Goal: Obtain resource: Download file/media

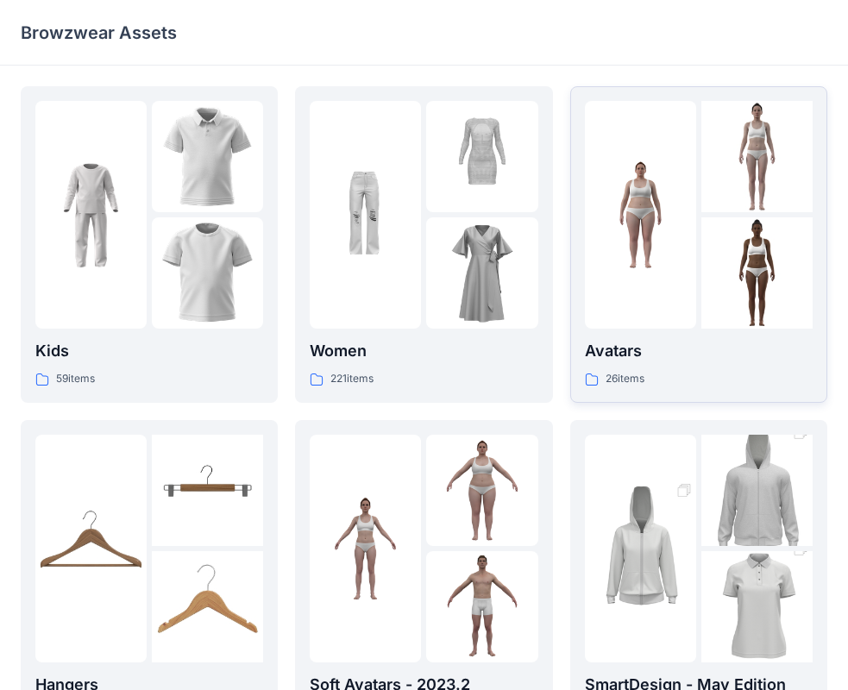
click at [774, 349] on p "Avatars" at bounding box center [699, 351] width 228 height 24
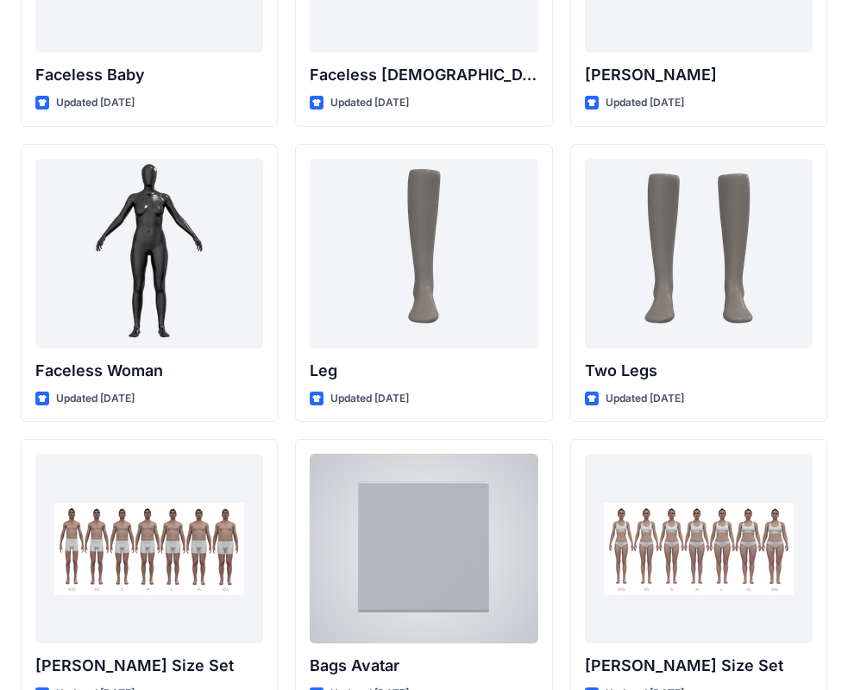
scroll to position [1679, 0]
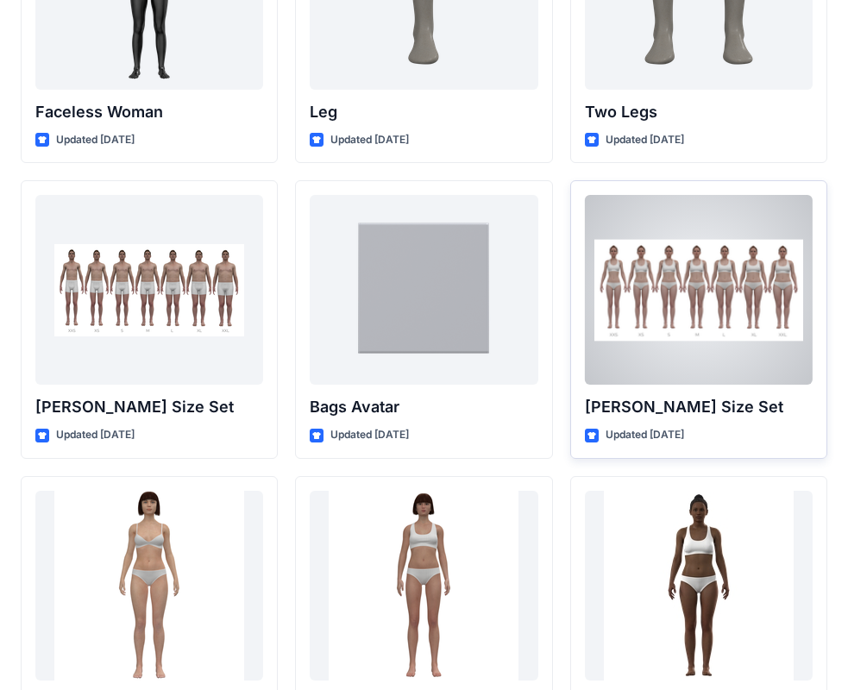
click at [703, 313] on div at bounding box center [699, 290] width 228 height 190
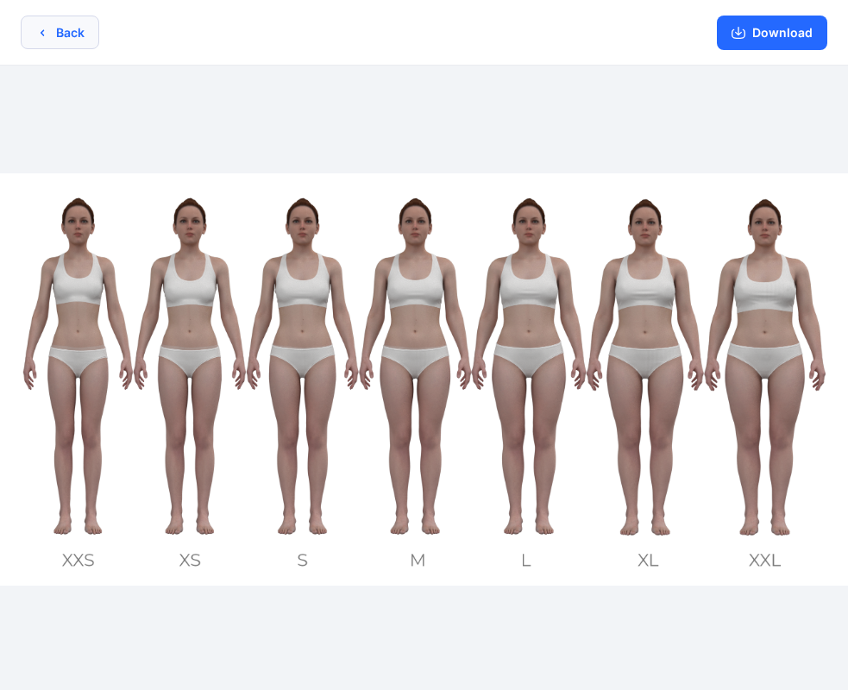
click at [66, 27] on button "Back" at bounding box center [60, 33] width 79 height 34
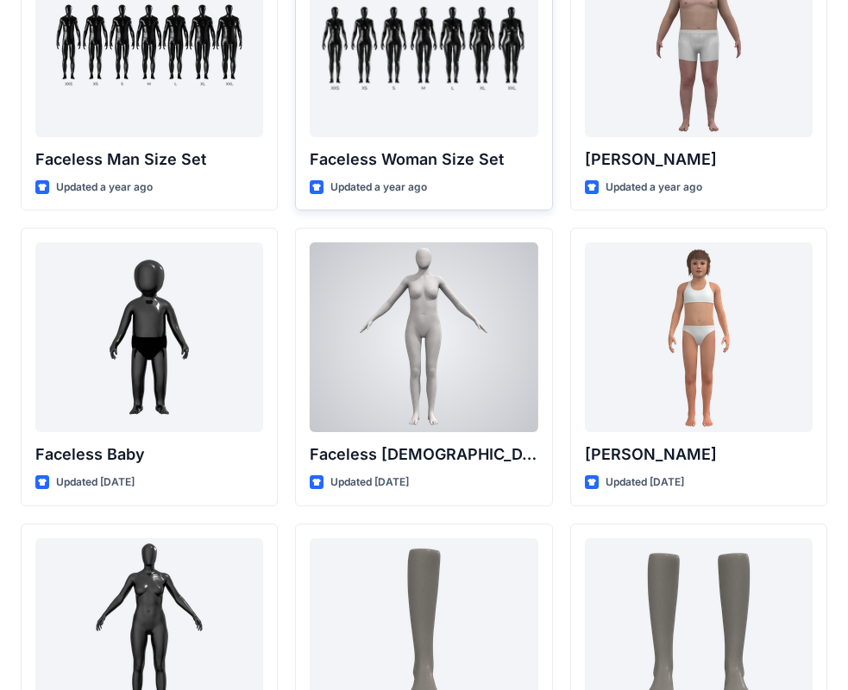
scroll to position [903, 0]
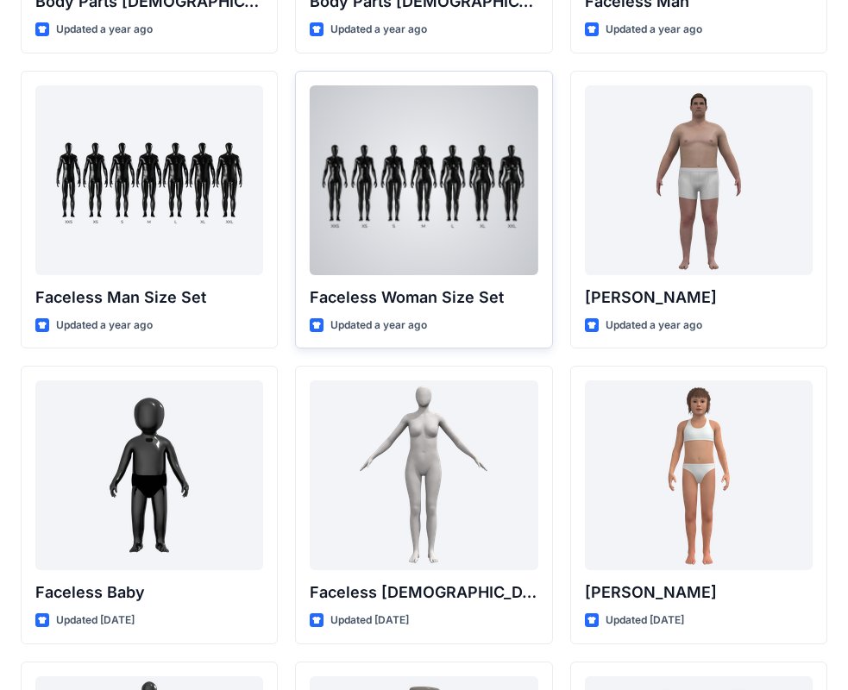
click at [435, 223] on div at bounding box center [424, 180] width 228 height 190
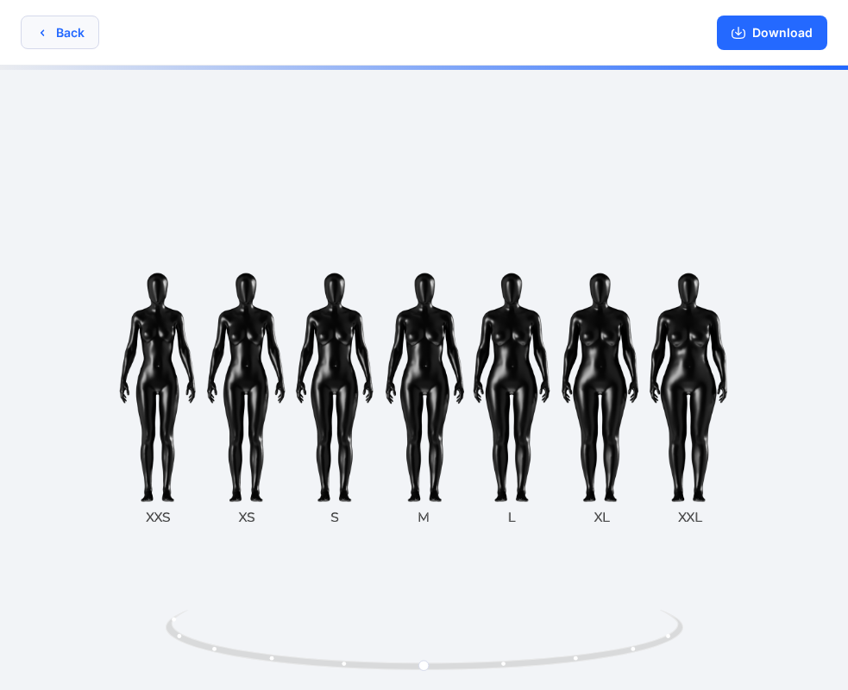
click at [63, 38] on button "Back" at bounding box center [60, 33] width 79 height 34
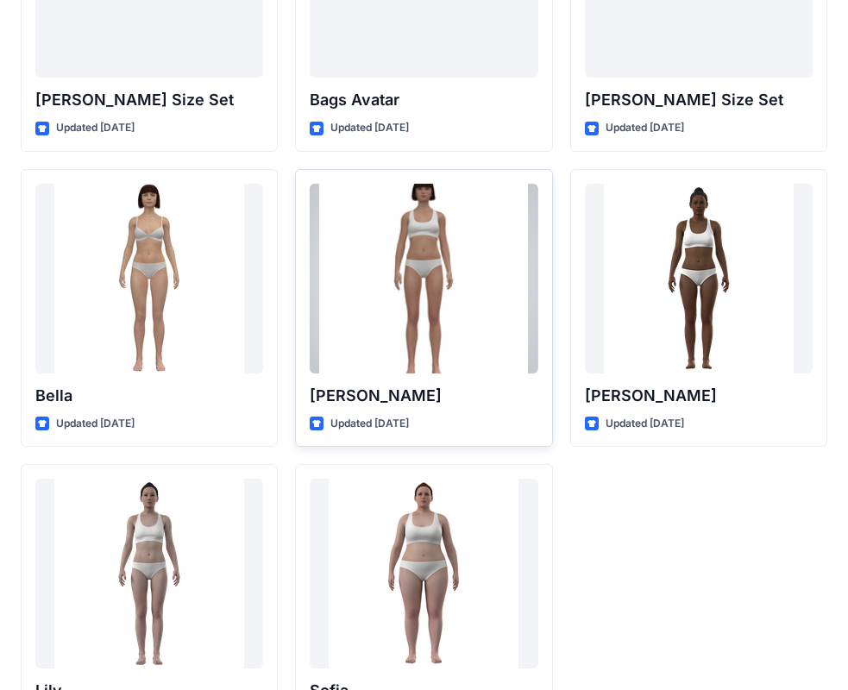
scroll to position [1542, 0]
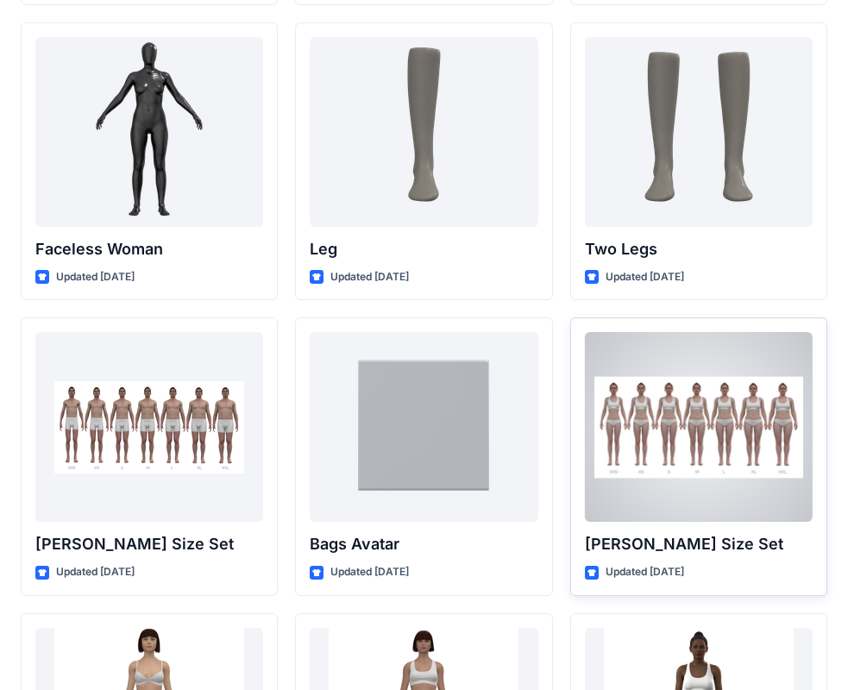
click at [755, 457] on div at bounding box center [699, 427] width 228 height 190
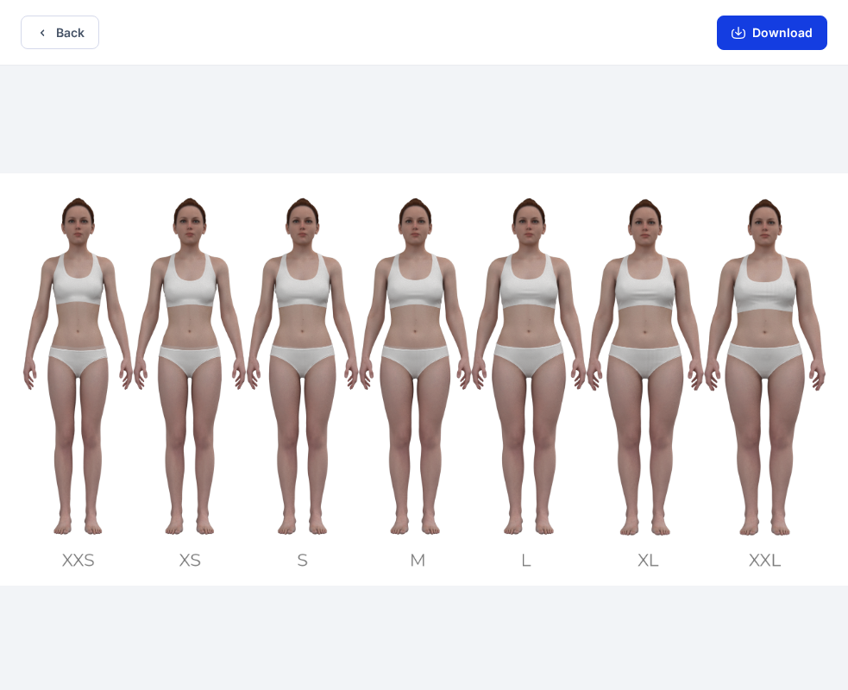
click at [767, 40] on button "Download" at bounding box center [772, 33] width 110 height 35
